Goal: Task Accomplishment & Management: Use online tool/utility

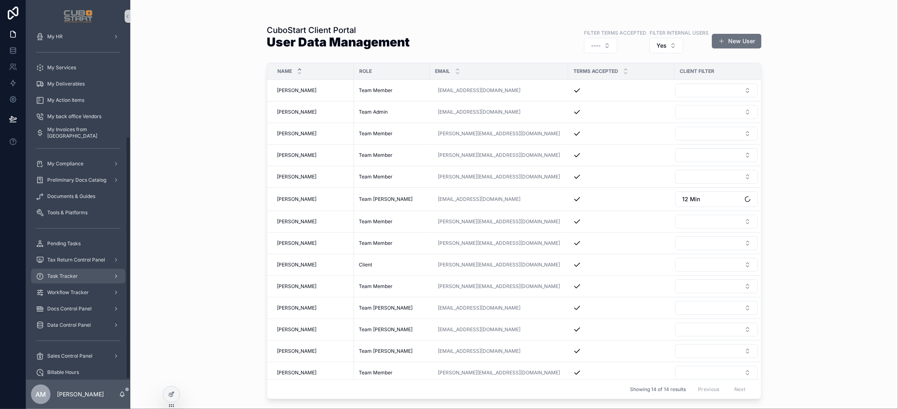
scroll to position [148, 0]
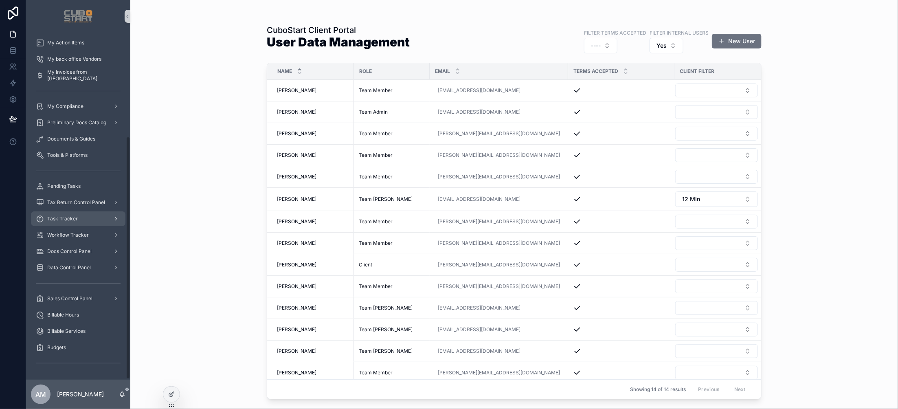
click at [63, 217] on span "Task Tracker" at bounding box center [62, 218] width 31 height 7
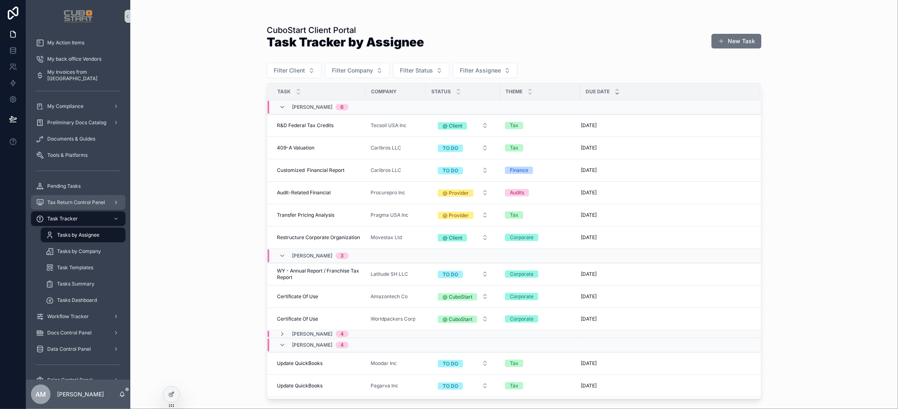
click at [68, 200] on span "Tax Return Control Panel" at bounding box center [76, 202] width 58 height 7
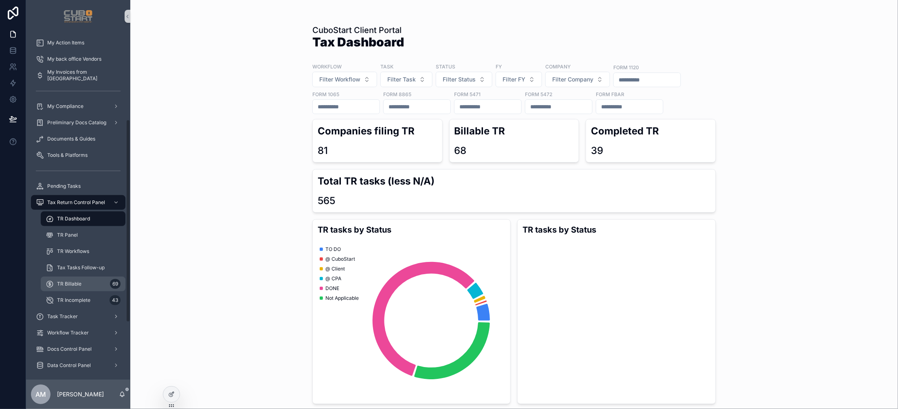
click at [66, 283] on span "TR Billable" at bounding box center [69, 284] width 24 height 7
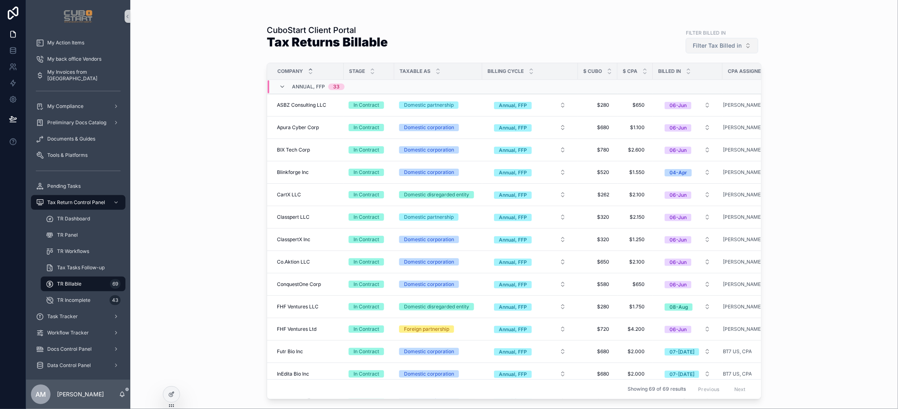
click at [747, 47] on button "Filter Tax Billed in" at bounding box center [722, 45] width 72 height 15
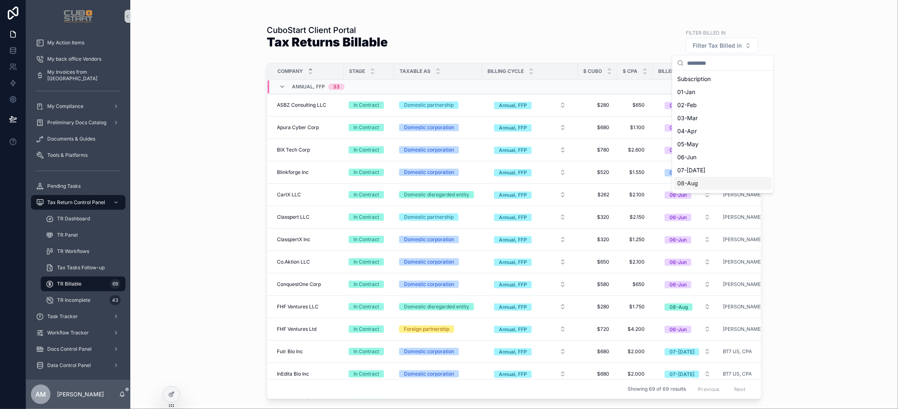
drag, startPoint x: 696, startPoint y: 182, endPoint x: 773, endPoint y: 171, distance: 77.3
click at [696, 183] on div "08-Aug" at bounding box center [723, 183] width 98 height 13
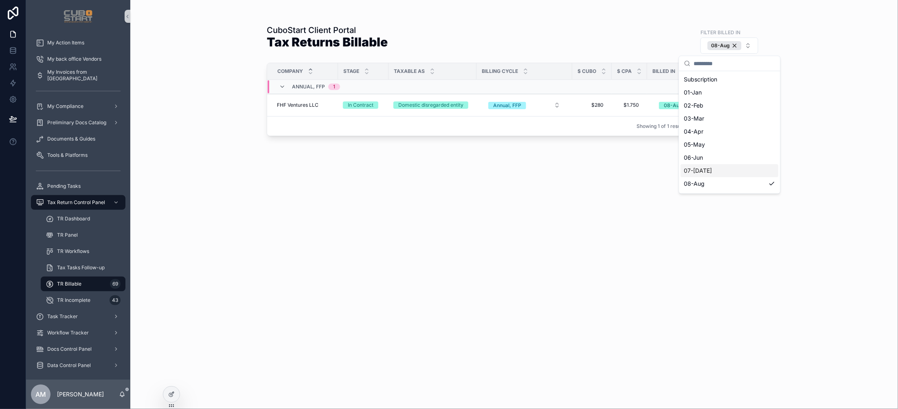
click at [834, 173] on div "CuboStart Client Portal Tax Returns Billable Filter Billed In 08-Aug Company St…" at bounding box center [514, 204] width 768 height 409
click at [747, 48] on button "08-Aug" at bounding box center [729, 45] width 58 height 16
click at [702, 170] on div "07-[DATE]" at bounding box center [730, 170] width 98 height 13
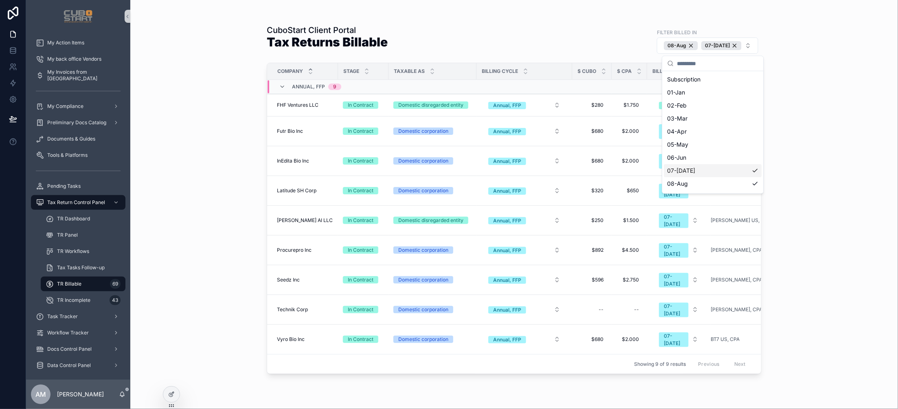
click at [818, 165] on div "CuboStart Client Portal Tax Returns Billable Filter Billed In [DATE]-[DATE] Com…" at bounding box center [514, 204] width 768 height 409
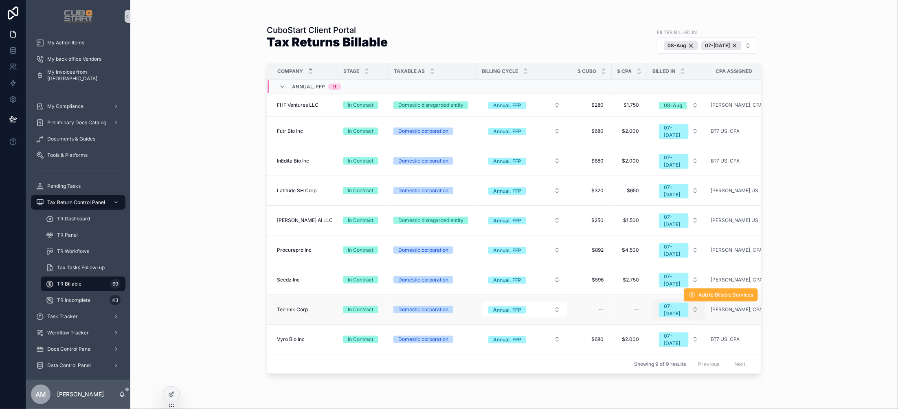
click at [693, 298] on button "07-[DATE]" at bounding box center [678, 309] width 53 height 22
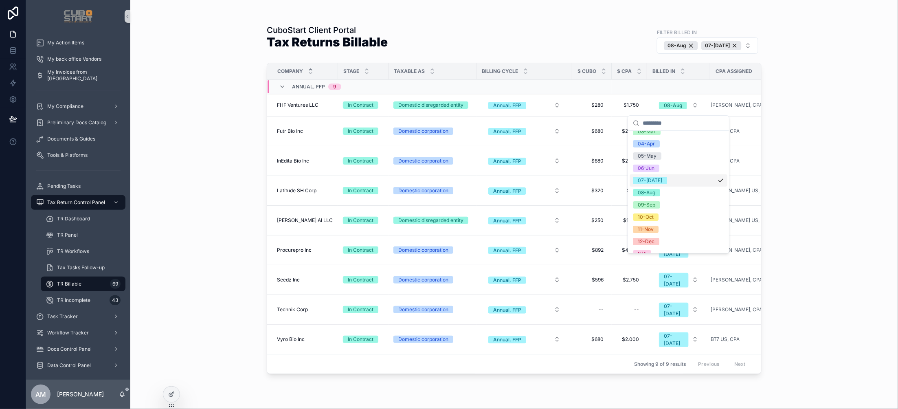
scroll to position [56, 0]
click at [648, 203] on div "09-Sep" at bounding box center [647, 204] width 18 height 7
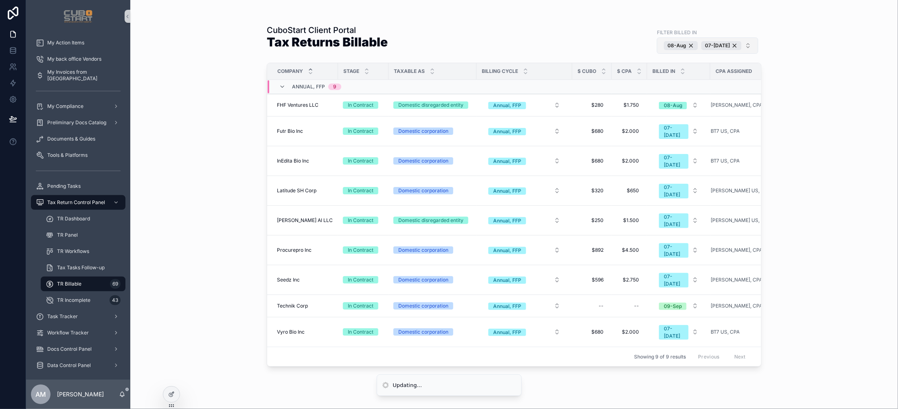
click at [748, 49] on button "[DATE]-[DATE]" at bounding box center [707, 45] width 101 height 16
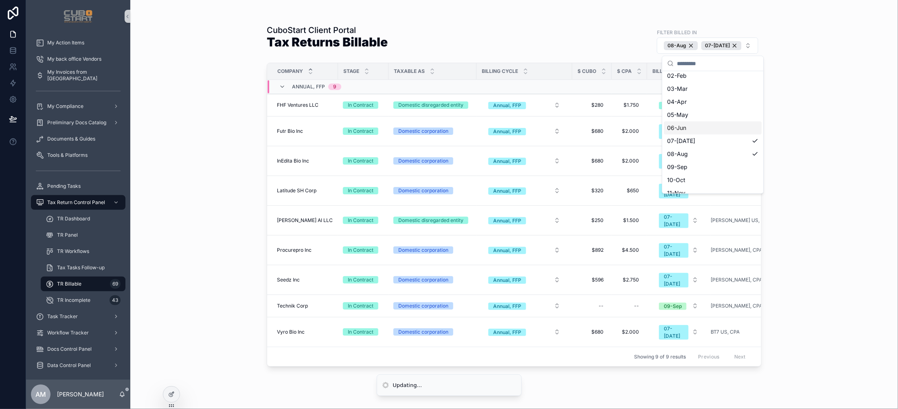
scroll to position [63, 0]
click at [679, 135] on div "09-Sep" at bounding box center [713, 133] width 98 height 13
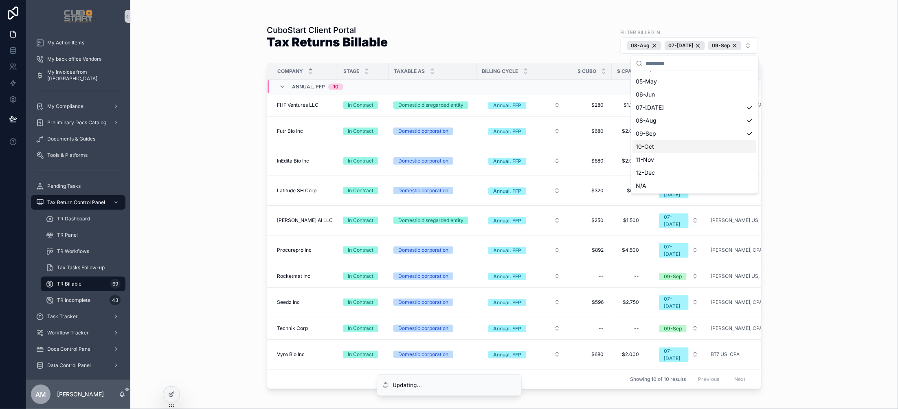
click at [831, 186] on div "CuboStart Client Portal Tax Returns Billable Filter Billed In [DATE]-[DATE] 09-…" at bounding box center [514, 204] width 768 height 409
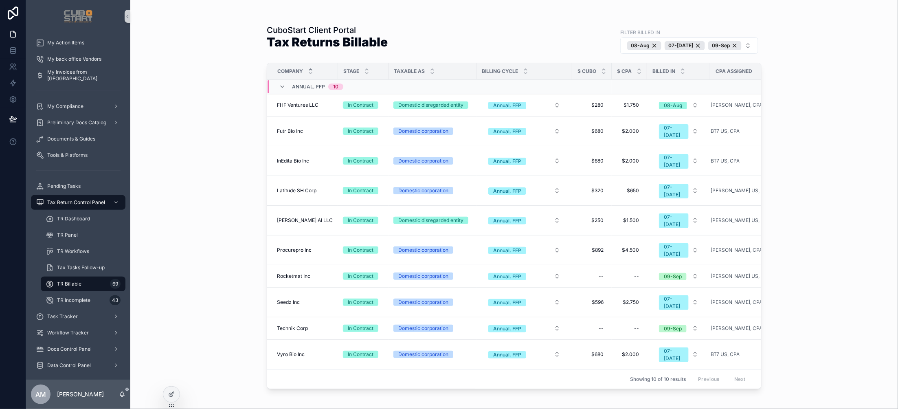
click at [230, 149] on div "CuboStart Client Portal Tax Returns Billable Filter Billed In [DATE]-[DATE] 09-…" at bounding box center [514, 204] width 768 height 409
drag, startPoint x: 233, startPoint y: 228, endPoint x: 297, endPoint y: 226, distance: 64.8
click at [233, 228] on div "CuboStart Client Portal Tax Returns Billable Filter Billed In [DATE]-[DATE] 09-…" at bounding box center [514, 204] width 768 height 409
click at [384, 380] on div "CuboStart Client Portal Tax Returns Billable Filter Billed In [DATE]-[DATE] 09-…" at bounding box center [514, 210] width 495 height 380
drag, startPoint x: 137, startPoint y: 132, endPoint x: 244, endPoint y: 38, distance: 141.9
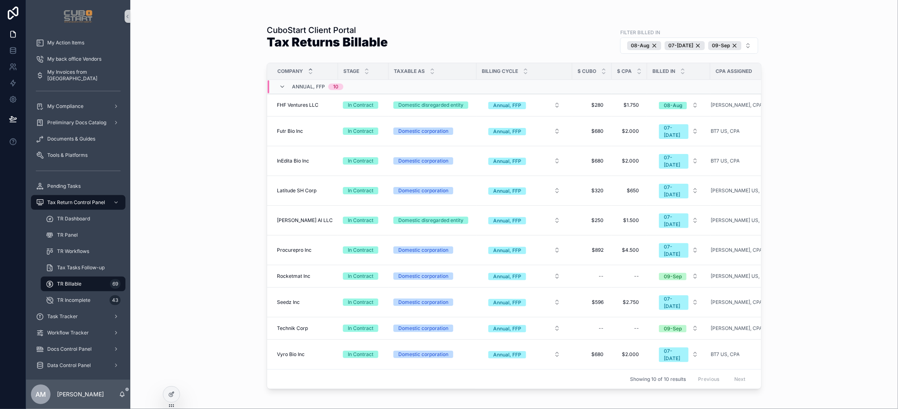
click at [145, 127] on div "CuboStart Client Portal Tax Returns Billable Filter Billed In [DATE]-[DATE] 09-…" at bounding box center [514, 204] width 768 height 409
click at [698, 45] on div "07-[DATE]" at bounding box center [685, 45] width 40 height 9
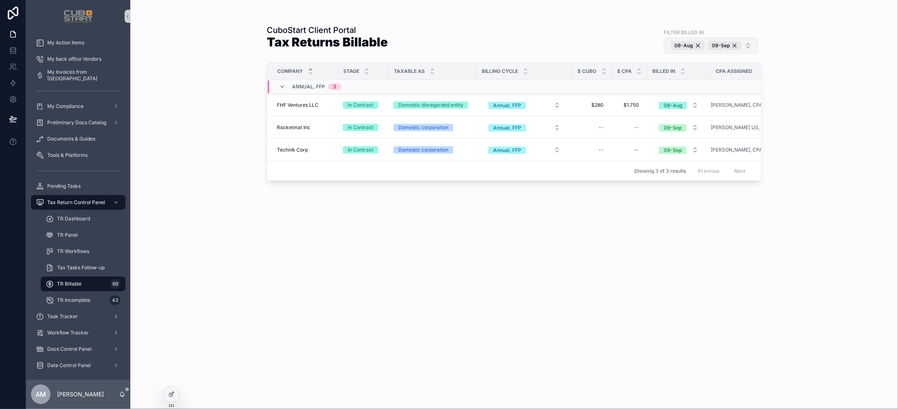
click at [814, 194] on div "CuboStart Client Portal Tax Returns Billable Filter Billed In [DATE]-Sep Compan…" at bounding box center [514, 204] width 768 height 409
click at [696, 151] on button "09-Sep" at bounding box center [678, 150] width 53 height 15
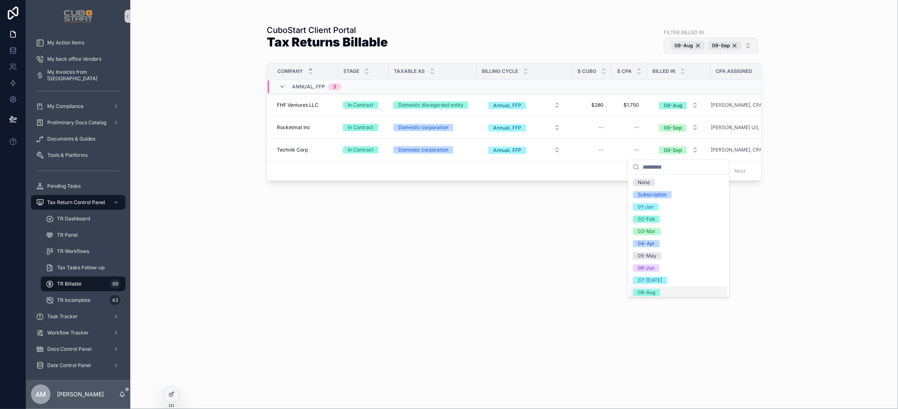
click at [647, 292] on div "08-Aug" at bounding box center [647, 292] width 18 height 7
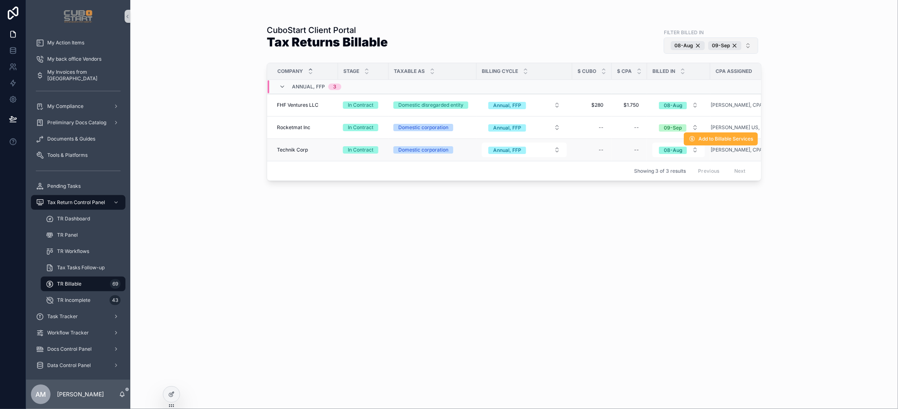
click at [694, 128] on div "Add to Billable Services" at bounding box center [721, 139] width 74 height 22
click at [695, 128] on div "Add to Billable Services" at bounding box center [721, 139] width 74 height 22
click at [693, 129] on button "09-Sep" at bounding box center [678, 127] width 53 height 15
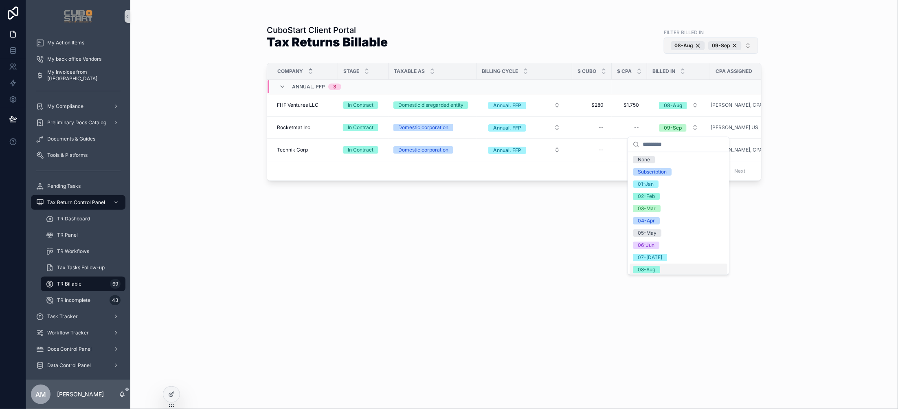
click at [647, 269] on div "08-Aug" at bounding box center [647, 269] width 18 height 7
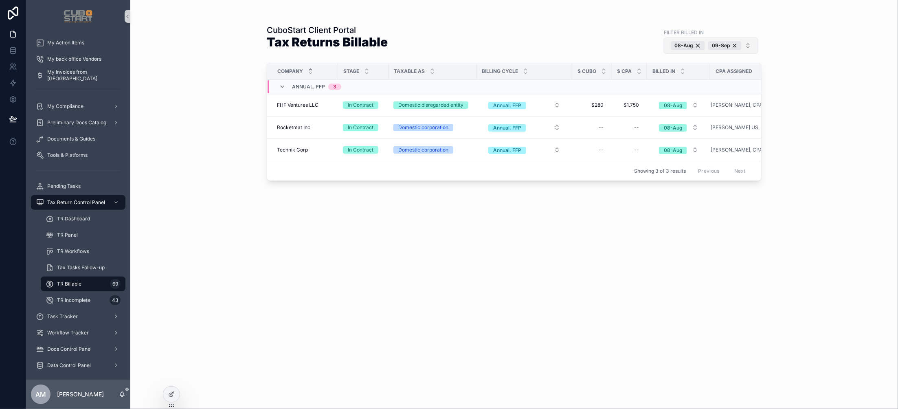
click at [747, 46] on button "[DATE]-Sep" at bounding box center [711, 45] width 94 height 16
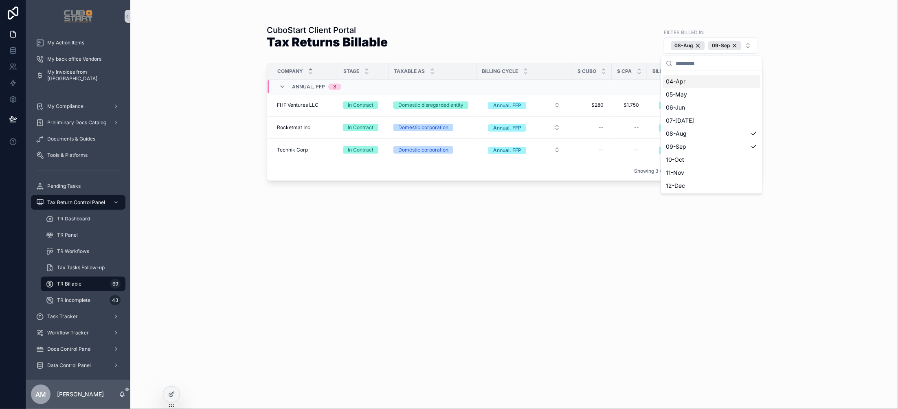
scroll to position [63, 0]
click at [716, 145] on div "10-Oct" at bounding box center [712, 146] width 98 height 13
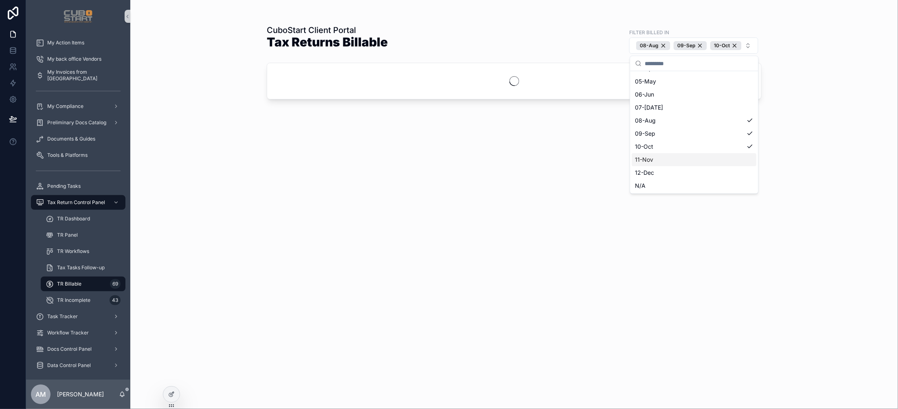
click at [676, 160] on div "11-Nov" at bounding box center [694, 159] width 125 height 13
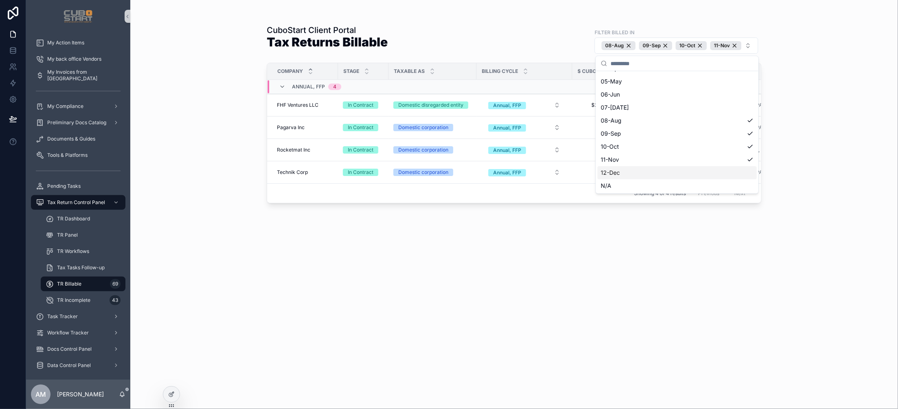
click at [650, 175] on div "12-Dec" at bounding box center [676, 172] width 159 height 13
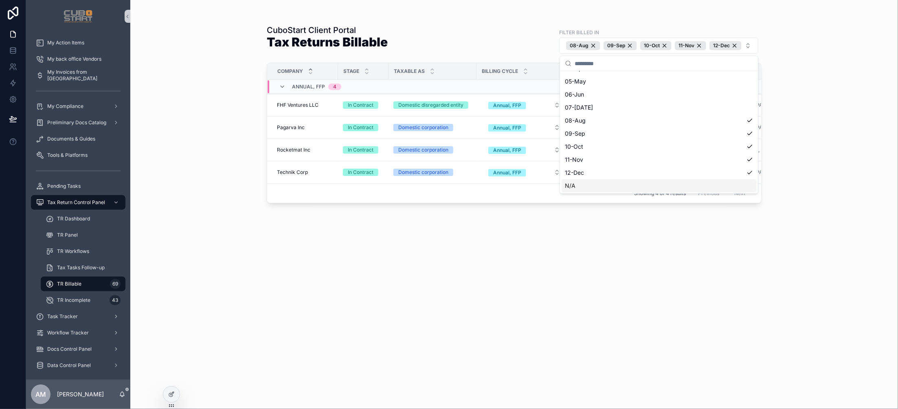
click at [681, 265] on div "CuboStart Client Portal Tax Returns Billable Filter Billed In [DATE]-[DATE]-[DA…" at bounding box center [514, 210] width 495 height 380
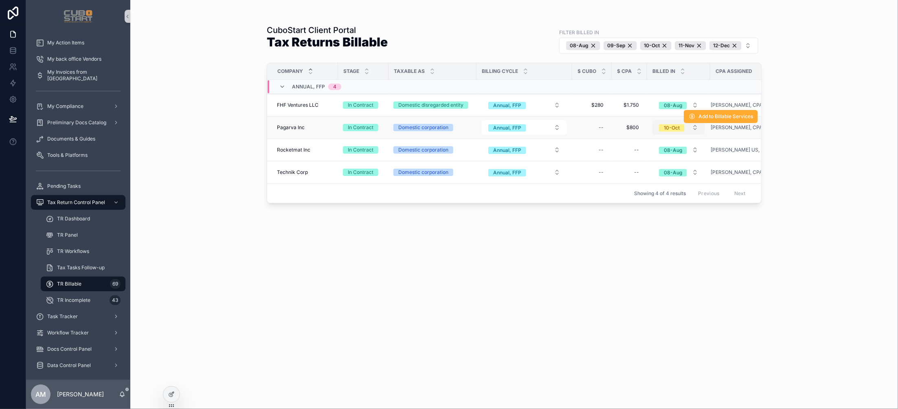
click at [695, 128] on button "10-Oct" at bounding box center [678, 127] width 53 height 15
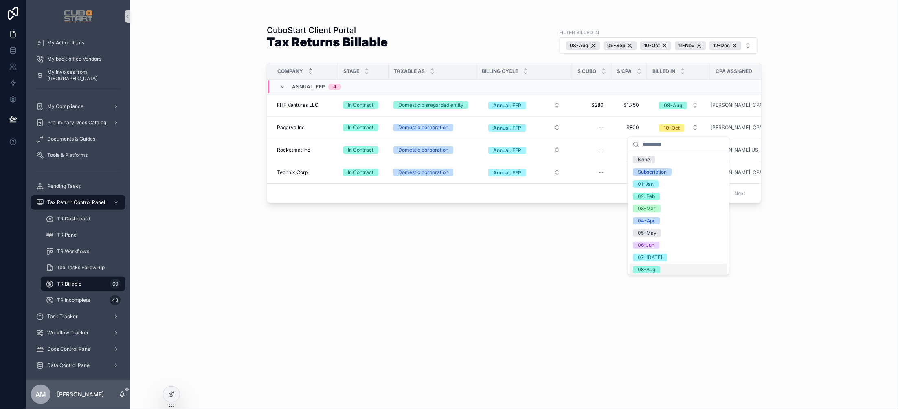
click at [644, 270] on div "08-Aug" at bounding box center [647, 269] width 18 height 7
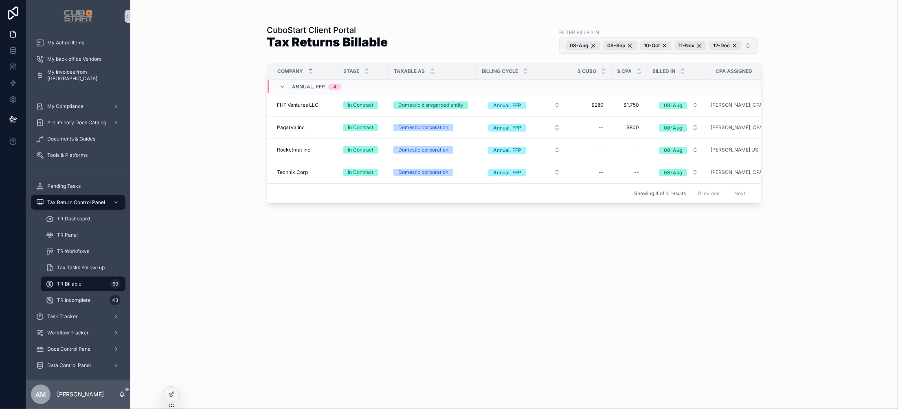
click at [748, 46] on button "[DATE]-[DATE]-[DATE]-[DATE]-Dec" at bounding box center [658, 45] width 199 height 16
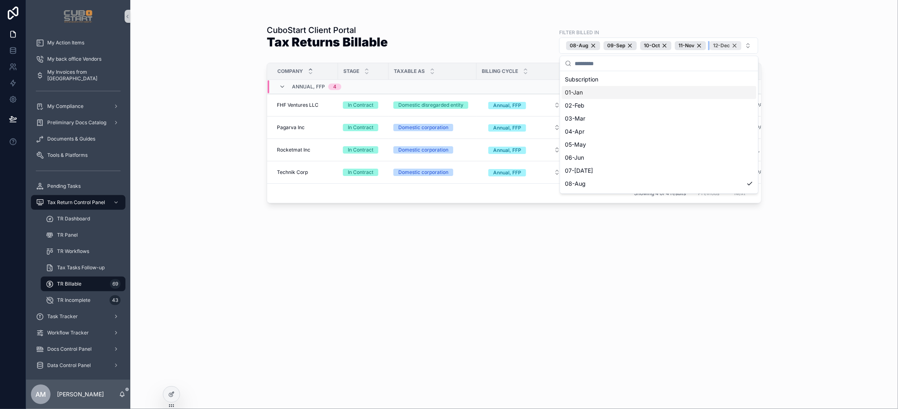
click at [735, 45] on div "12-Dec" at bounding box center [725, 45] width 32 height 9
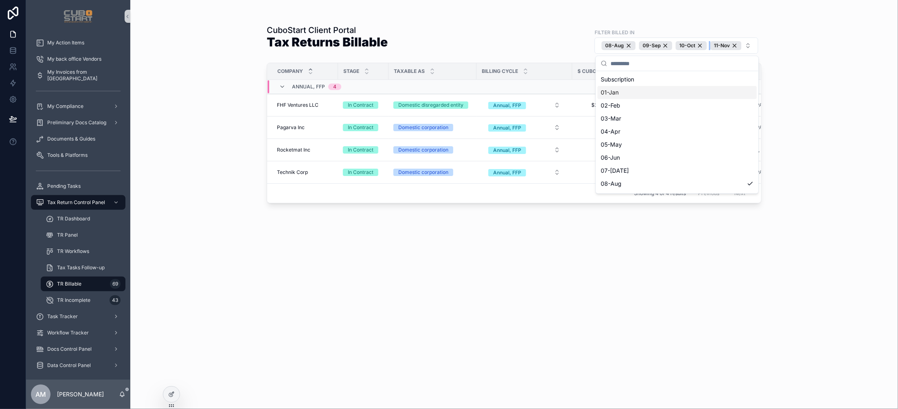
click at [735, 45] on div "11-Nov" at bounding box center [725, 45] width 31 height 9
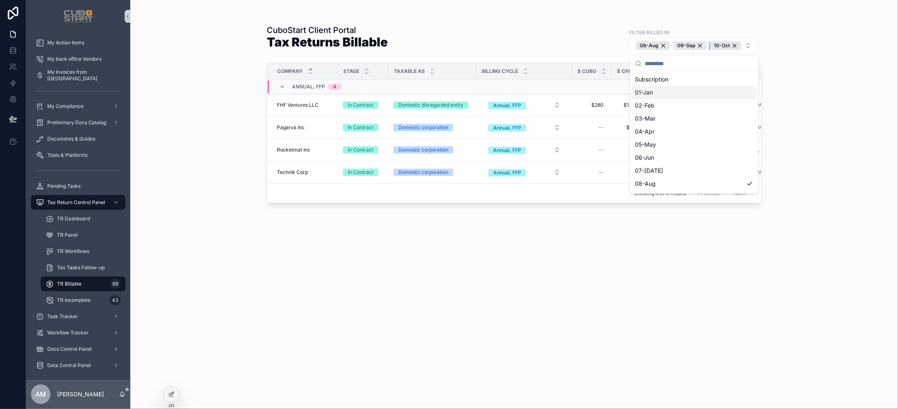
click at [735, 45] on div "10-Oct" at bounding box center [725, 45] width 31 height 9
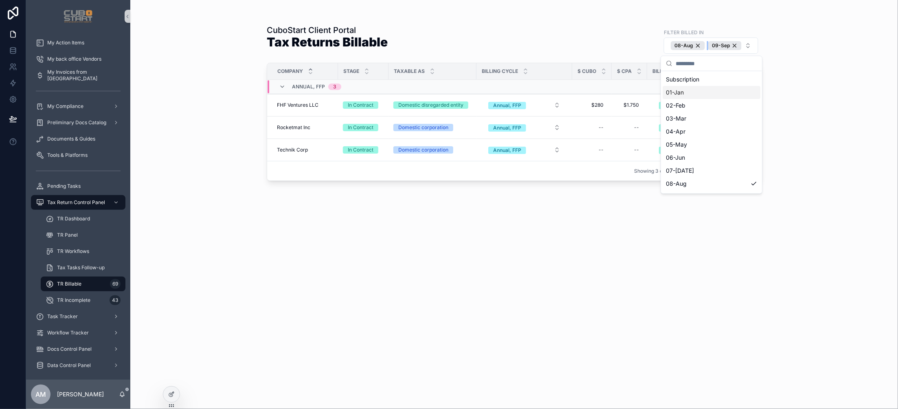
click at [735, 45] on div "09-Sep" at bounding box center [724, 45] width 33 height 9
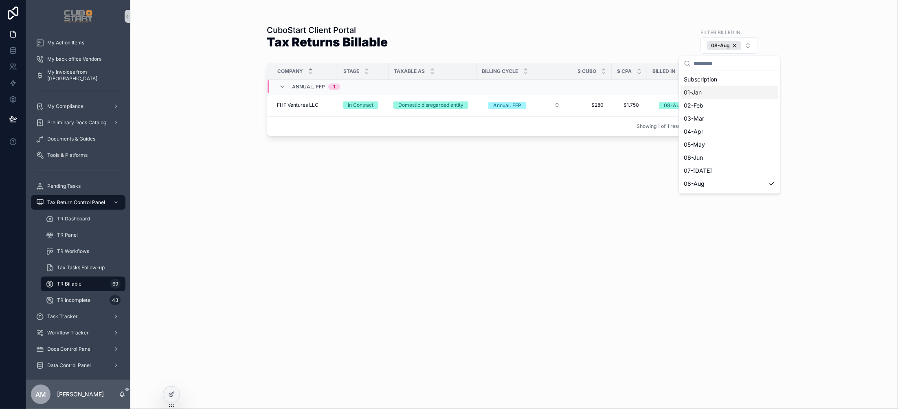
click at [735, 45] on div "08-Aug" at bounding box center [724, 45] width 34 height 9
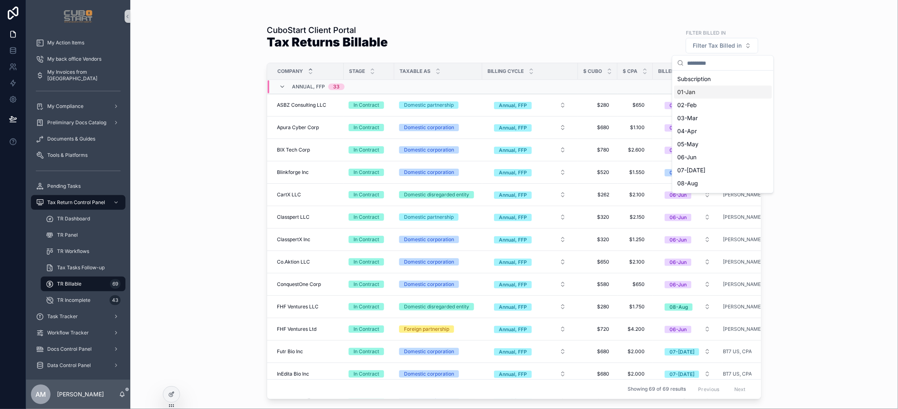
click at [825, 134] on div "CuboStart Client Portal Tax Returns Billable Filter Billed In Filter Tax Billed…" at bounding box center [514, 204] width 768 height 409
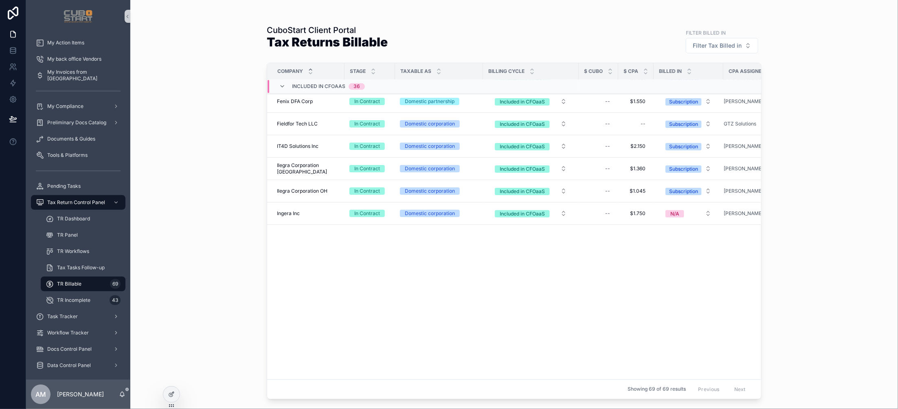
scroll to position [658, 0]
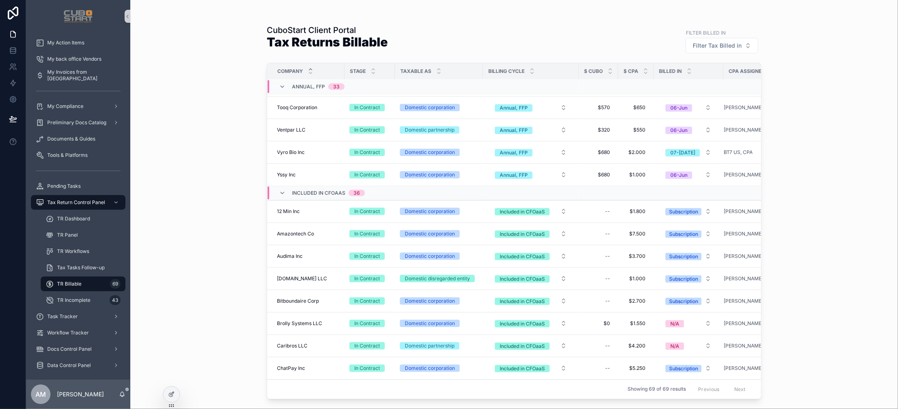
click at [311, 69] on icon "scrollable content" at bounding box center [310, 69] width 3 height 1
click at [311, 73] on icon "scrollable content" at bounding box center [310, 72] width 3 height 1
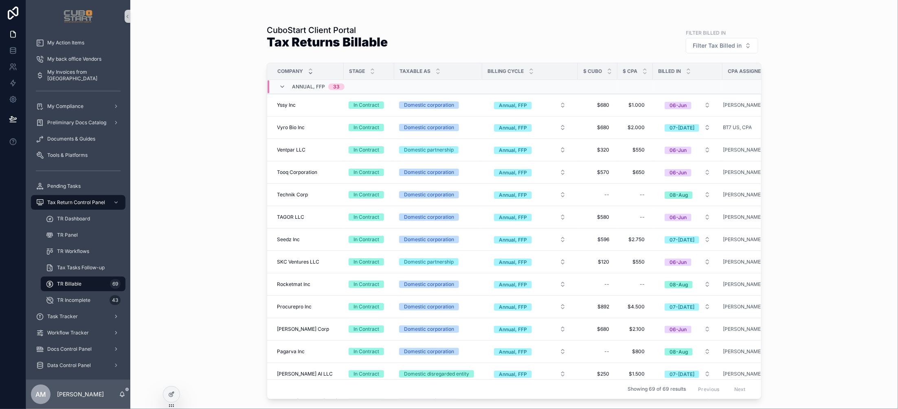
click at [311, 70] on div "scrollable content" at bounding box center [310, 71] width 5 height 9
click at [309, 70] on icon "scrollable content" at bounding box center [310, 69] width 5 height 5
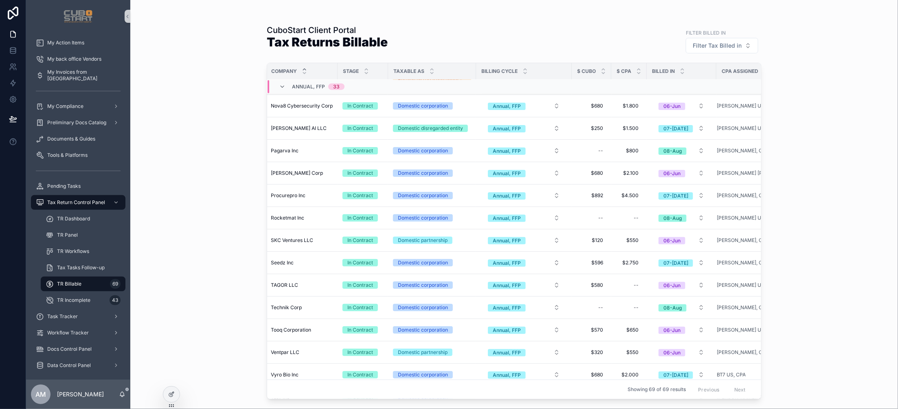
scroll to position [436, 0]
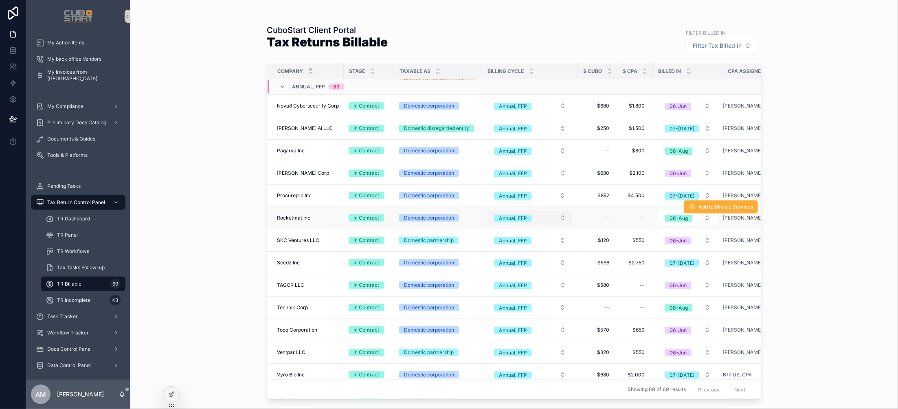
click at [564, 220] on button "Annual, FFP" at bounding box center [529, 218] width 85 height 15
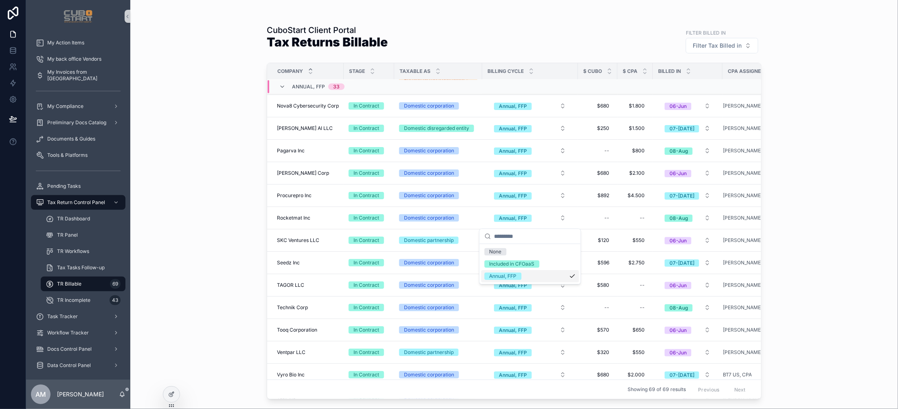
click at [813, 230] on div "CuboStart Client Portal Tax Returns Billable Filter Billed In Filter Tax Billed…" at bounding box center [514, 204] width 768 height 409
click at [706, 220] on button "08-Aug" at bounding box center [687, 218] width 59 height 15
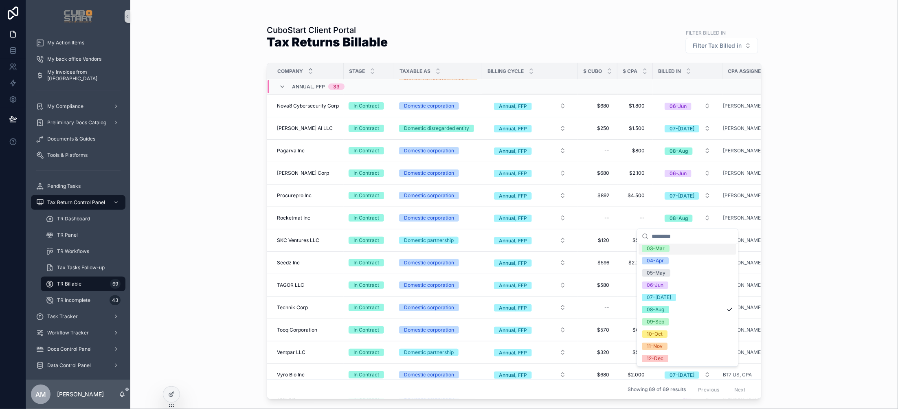
scroll to position [64, 0]
drag, startPoint x: 642, startPoint y: 357, endPoint x: 814, endPoint y: 276, distance: 189.4
click at [643, 357] on span "N/A" at bounding box center [651, 358] width 18 height 7
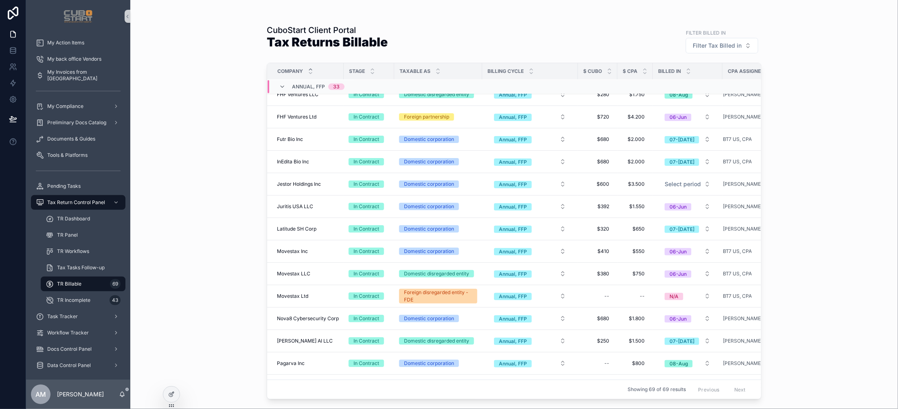
scroll to position [228, 0]
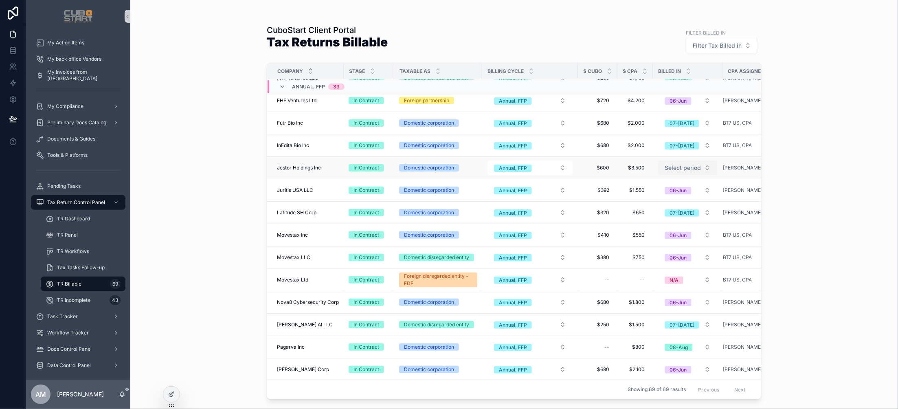
click at [707, 171] on button "Select period" at bounding box center [687, 167] width 59 height 15
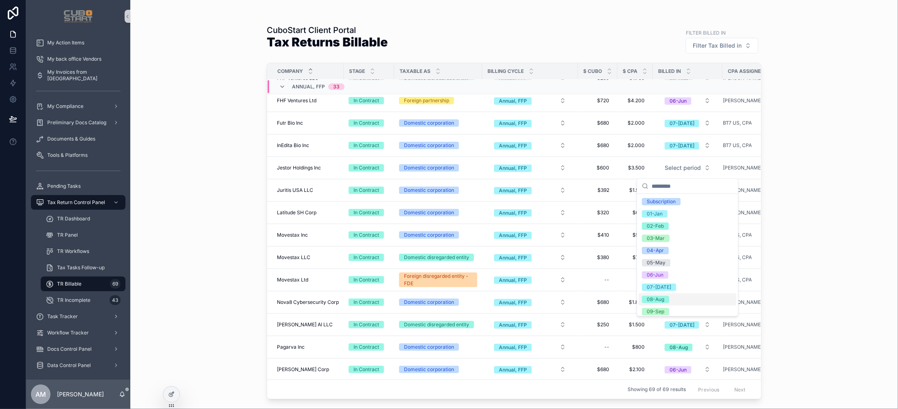
click at [659, 299] on div "08-Aug" at bounding box center [656, 299] width 18 height 7
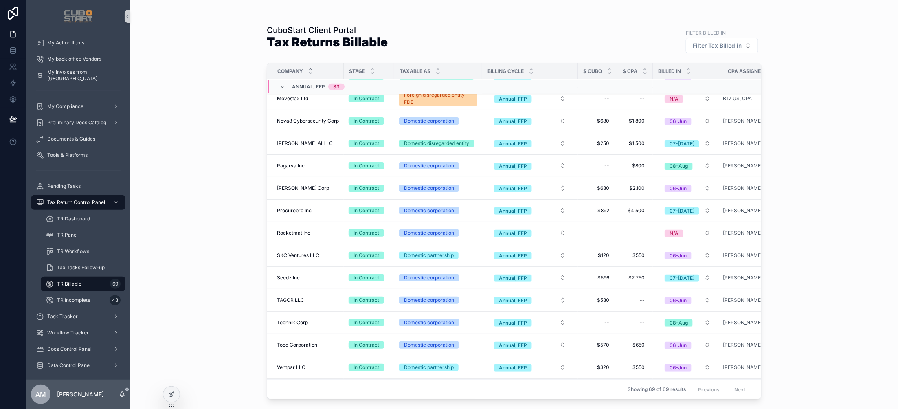
scroll to position [430, 0]
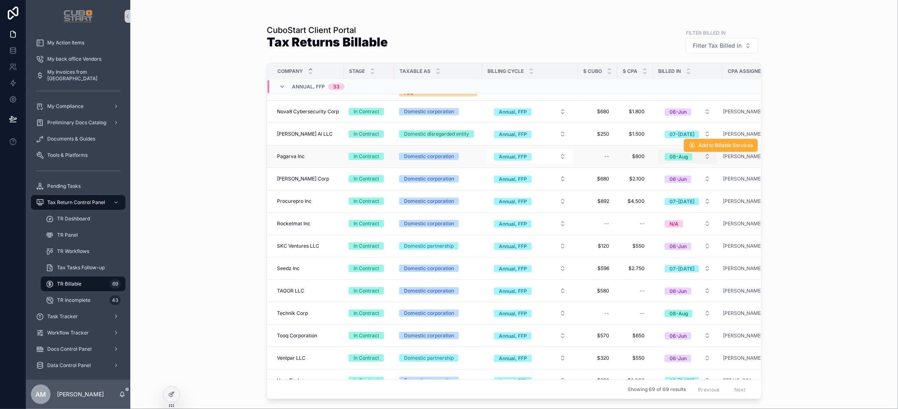
click at [707, 159] on button "08-Aug" at bounding box center [687, 156] width 59 height 15
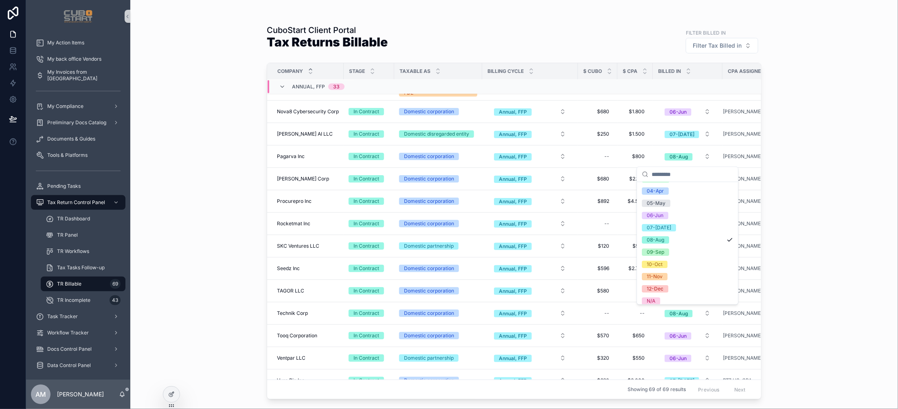
scroll to position [64, 0]
click at [806, 230] on div "CuboStart Client Portal Tax Returns Billable Filter Billed In Filter Tax Billed…" at bounding box center [514, 204] width 768 height 409
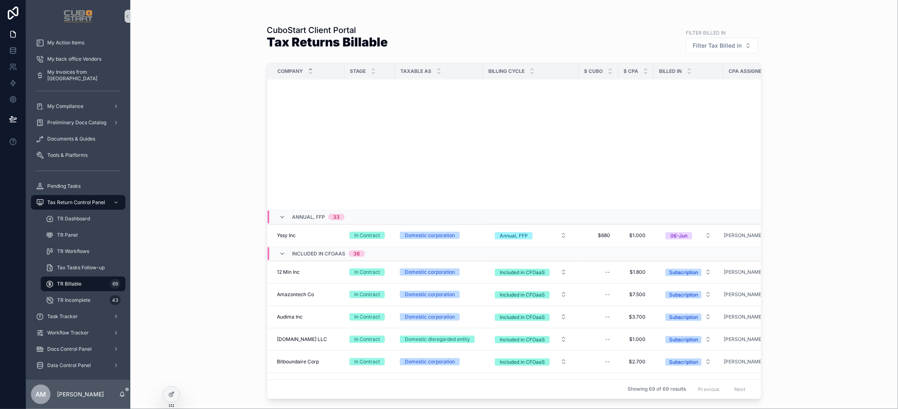
scroll to position [958, 0]
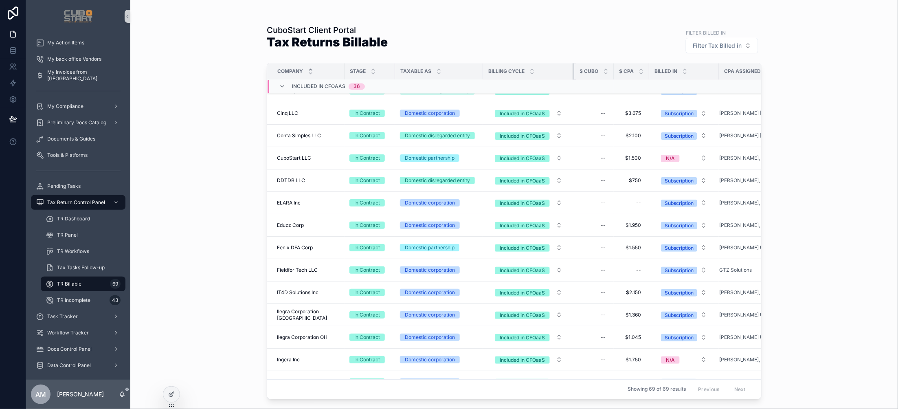
drag, startPoint x: 575, startPoint y: 73, endPoint x: 571, endPoint y: 75, distance: 4.9
click at [573, 75] on div "scrollable content" at bounding box center [574, 71] width 3 height 16
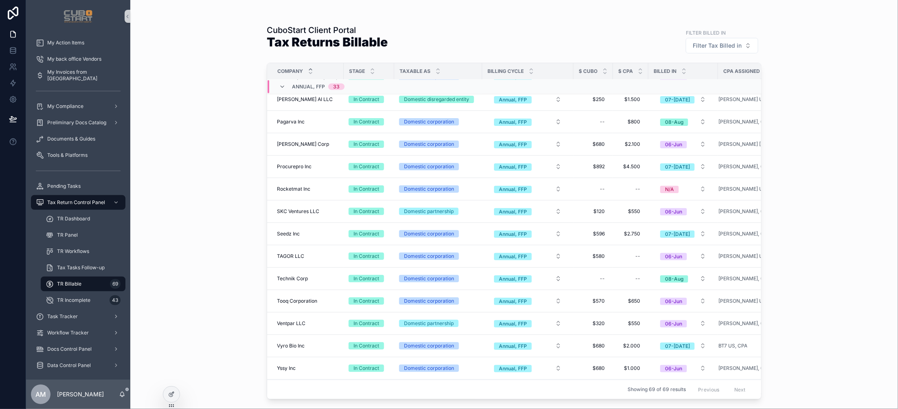
scroll to position [462, 0]
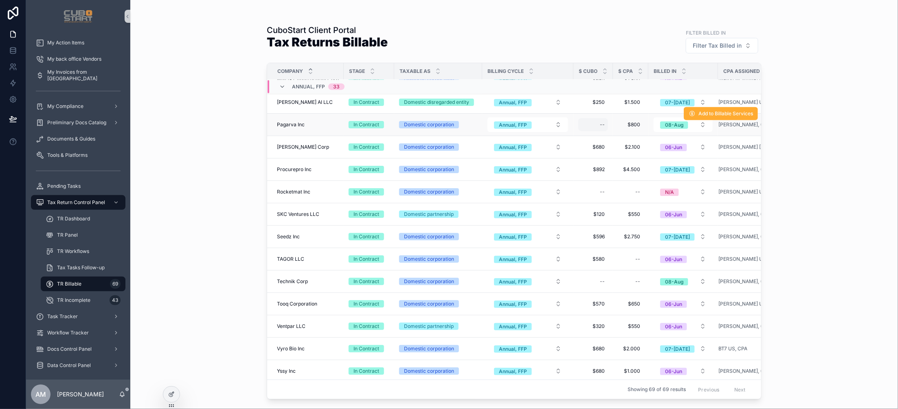
click at [599, 125] on div "--" at bounding box center [593, 124] width 30 height 13
click at [616, 133] on input "scrollable content" at bounding box center [640, 137] width 77 height 11
type input "****"
click at [700, 135] on icon "scrollable content" at bounding box center [700, 136] width 7 height 7
click at [747, 47] on button "Filter Tax Billed in" at bounding box center [722, 45] width 72 height 15
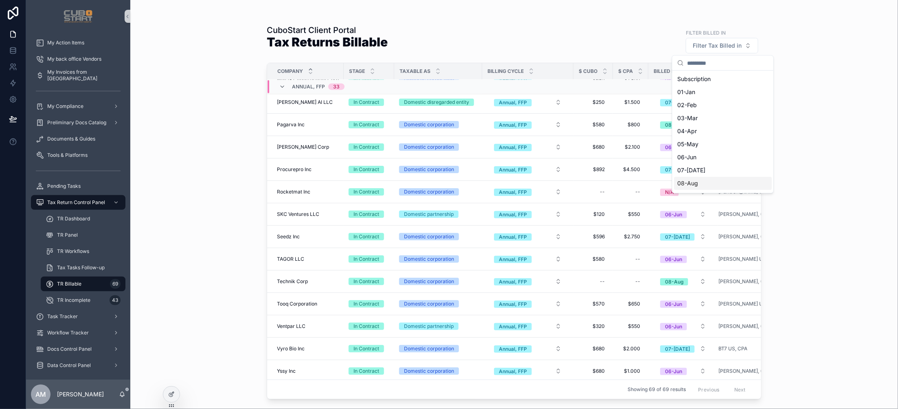
click at [691, 184] on div "08-Aug" at bounding box center [723, 183] width 98 height 13
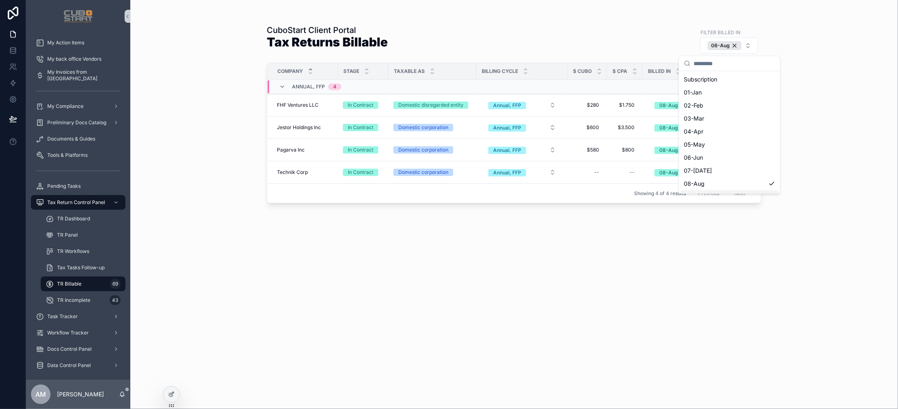
click at [628, 278] on div "CuboStart Client Portal Tax Returns Billable Filter Billed In 08-Aug Company St…" at bounding box center [514, 210] width 495 height 380
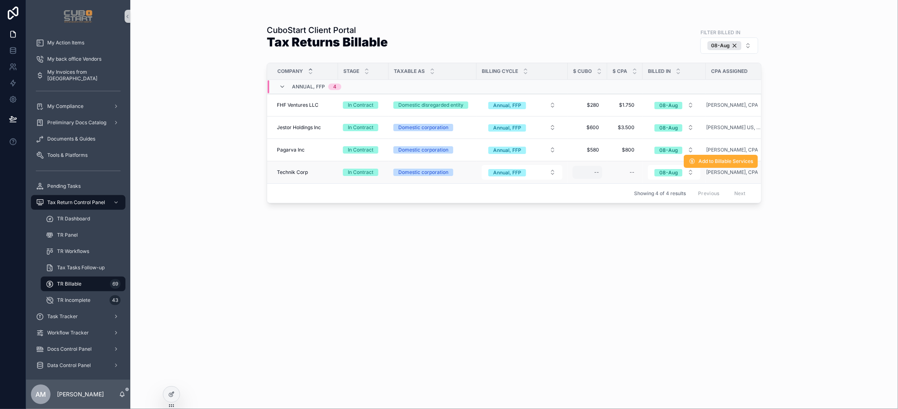
click at [596, 173] on div "--" at bounding box center [596, 172] width 5 height 7
click at [596, 173] on div "scrollable content" at bounding box center [646, 184] width 117 height 30
click at [613, 184] on input "scrollable content" at bounding box center [634, 184] width 77 height 11
type input "****"
click at [693, 182] on icon "scrollable content" at bounding box center [694, 183] width 7 height 7
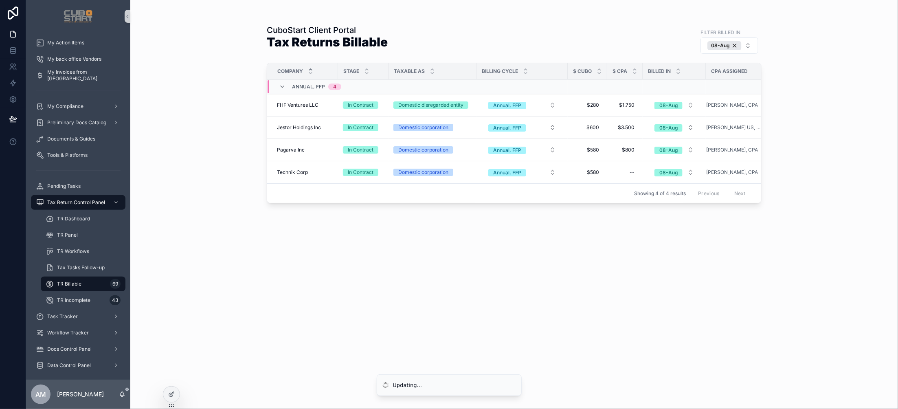
click at [640, 255] on div "CuboStart Client Portal Tax Returns Billable Filter Billed In 08-Aug Company St…" at bounding box center [514, 210] width 495 height 380
click at [735, 47] on div "08-Aug" at bounding box center [724, 45] width 34 height 9
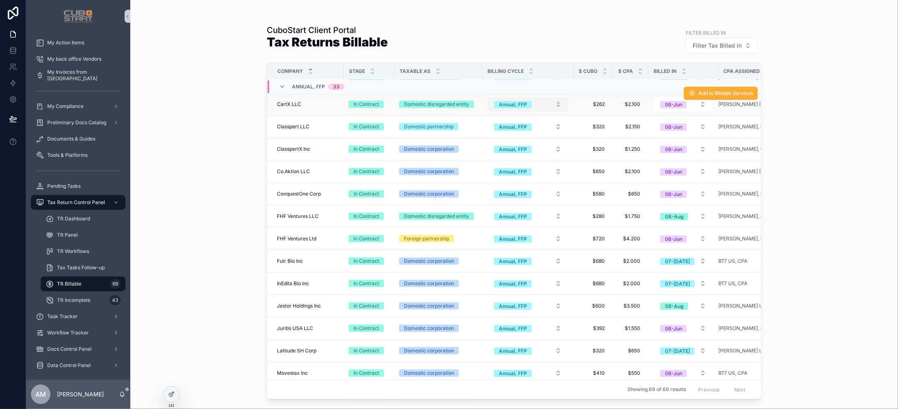
scroll to position [226, 0]
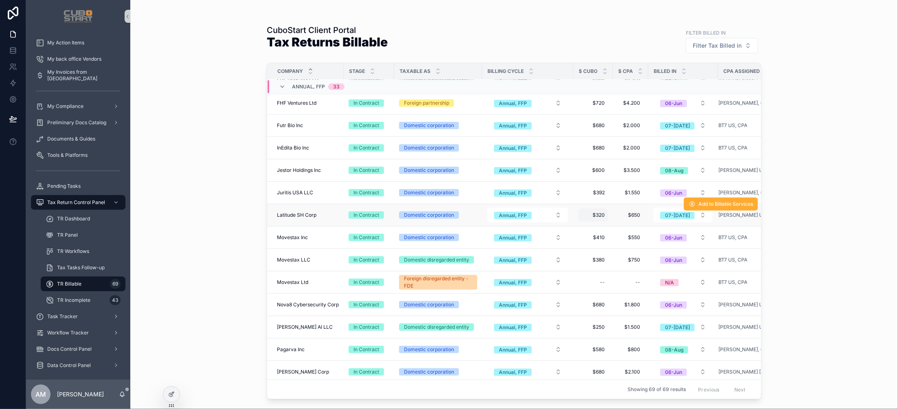
click at [595, 217] on span "$320" at bounding box center [592, 215] width 23 height 7
click at [595, 217] on div "****" at bounding box center [633, 228] width 117 height 30
click at [601, 231] on input "****" at bounding box center [621, 227] width 77 height 11
type input "****"
click at [680, 228] on icon "scrollable content" at bounding box center [682, 227] width 4 height 3
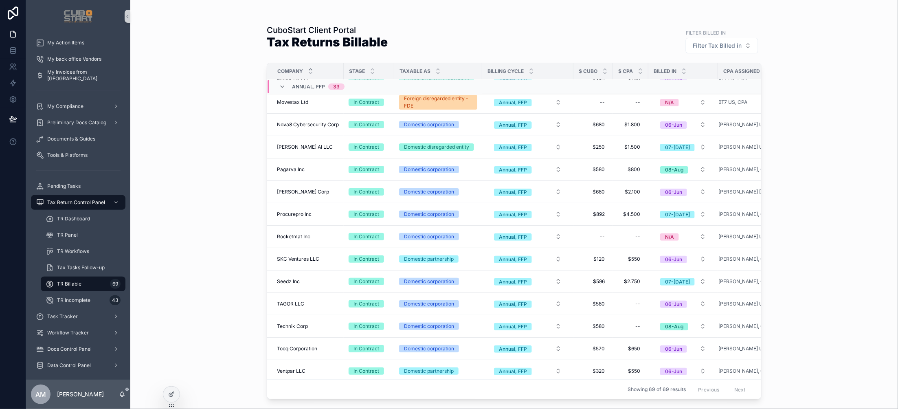
scroll to position [237, 0]
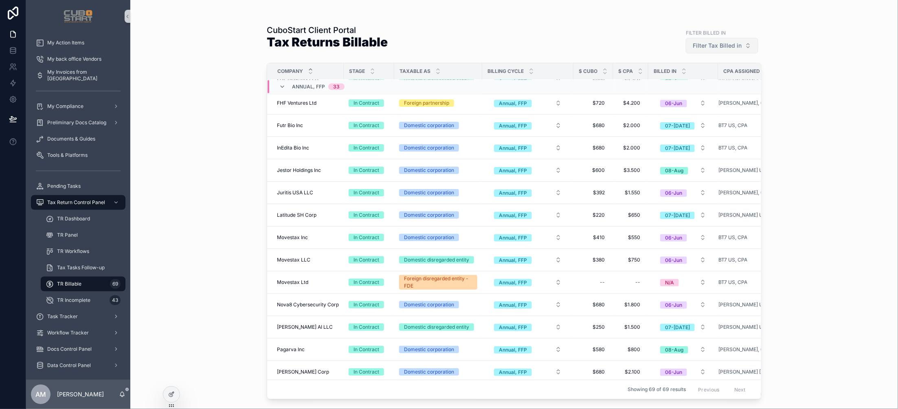
click at [750, 46] on button "Filter Tax Billed in" at bounding box center [722, 45] width 72 height 15
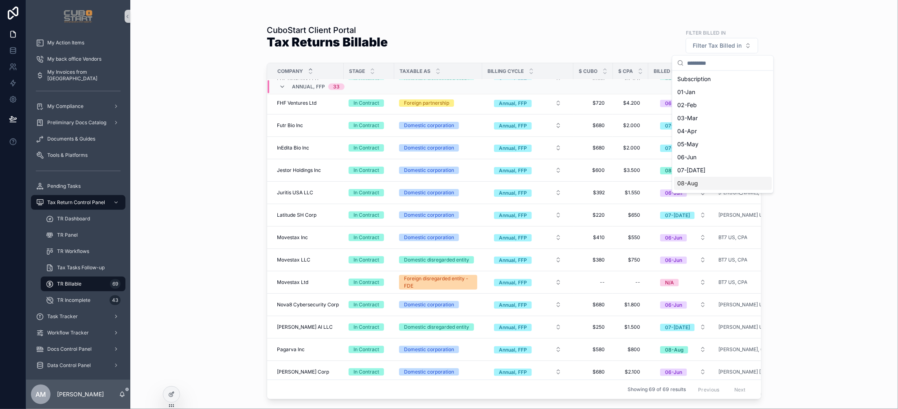
click at [696, 186] on div "08-Aug" at bounding box center [723, 183] width 98 height 13
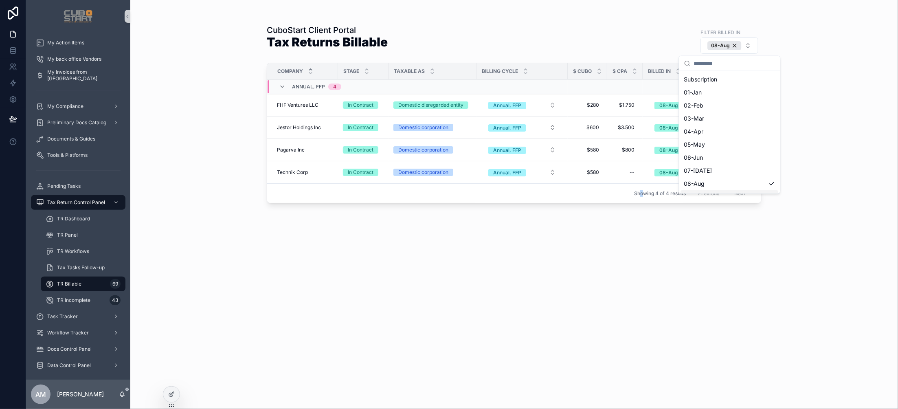
click at [644, 295] on div "CuboStart Client Portal Tax Returns Billable Filter Billed In 08-Aug Company St…" at bounding box center [514, 210] width 495 height 380
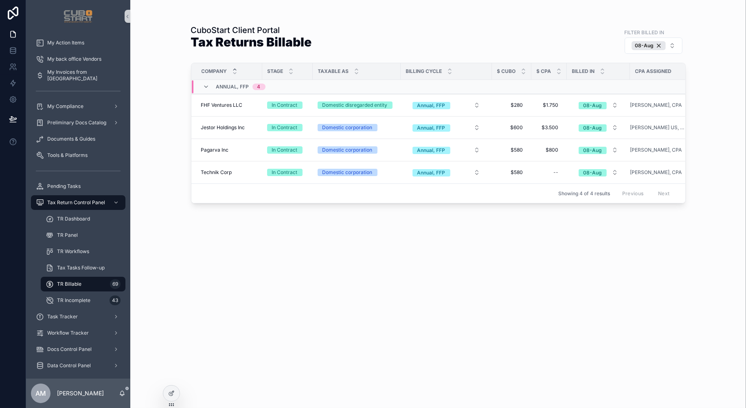
click at [307, 261] on div "CuboStart Client Portal Tax Returns Billable Filter Billed In 08-Aug Company St…" at bounding box center [438, 209] width 495 height 378
click at [657, 45] on div "08-Aug" at bounding box center [649, 45] width 34 height 9
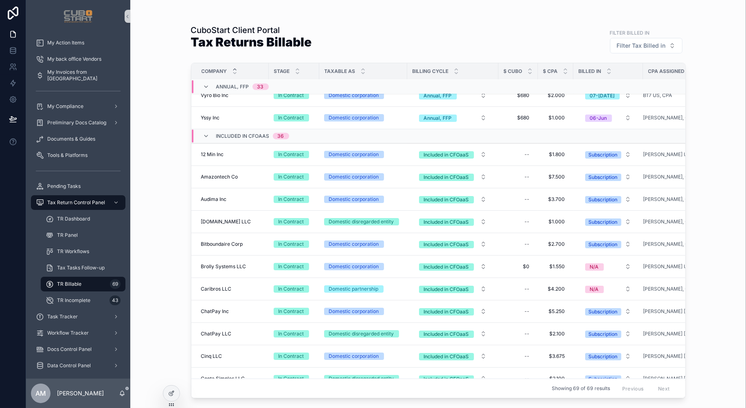
scroll to position [671, 0]
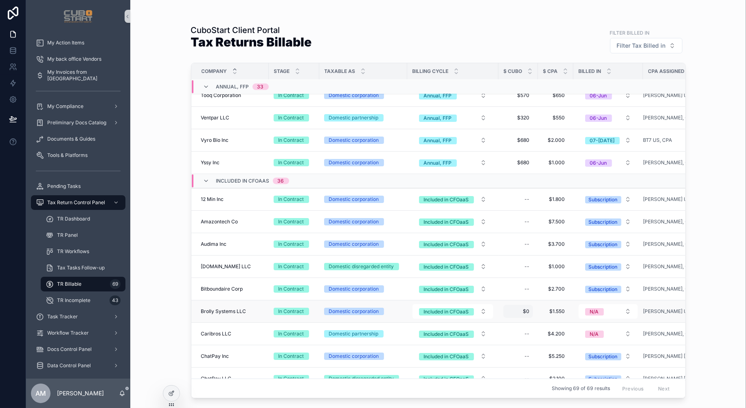
click at [524, 314] on span "$0" at bounding box center [518, 311] width 23 height 7
click at [529, 321] on input "**" at bounding box center [545, 324] width 77 height 11
click at [608, 323] on icon "scrollable content" at bounding box center [605, 323] width 7 height 7
click at [713, 311] on div "CuboStart Client Portal Tax Returns Billable Filter Billed In Filter Tax Billed…" at bounding box center [438, 204] width 616 height 408
